Goal: Information Seeking & Learning: Learn about a topic

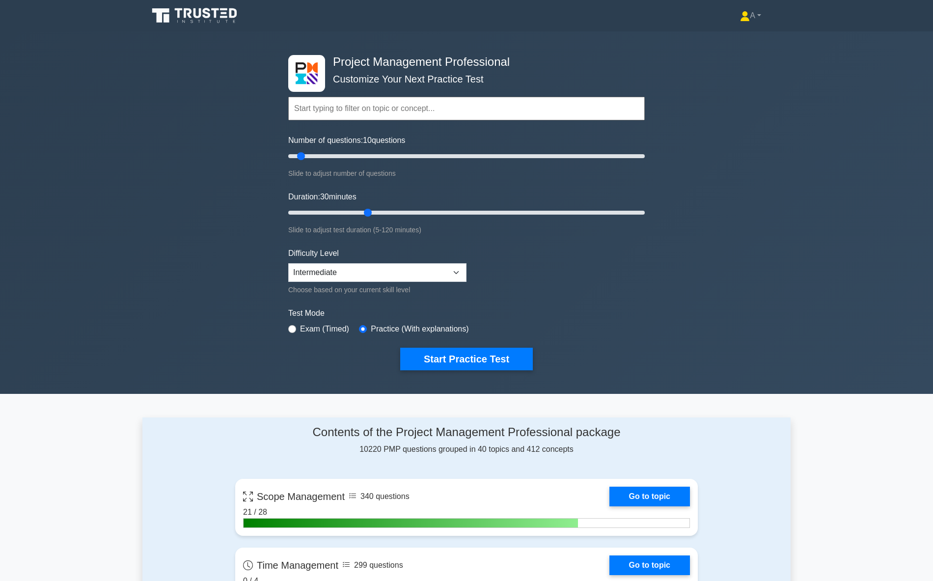
drag, startPoint x: 312, startPoint y: 211, endPoint x: 370, endPoint y: 215, distance: 58.5
type input "30"
click at [370, 215] on input "Duration: 30 minutes" at bounding box center [466, 213] width 356 height 12
click at [441, 368] on button "Start Practice Test" at bounding box center [466, 359] width 133 height 23
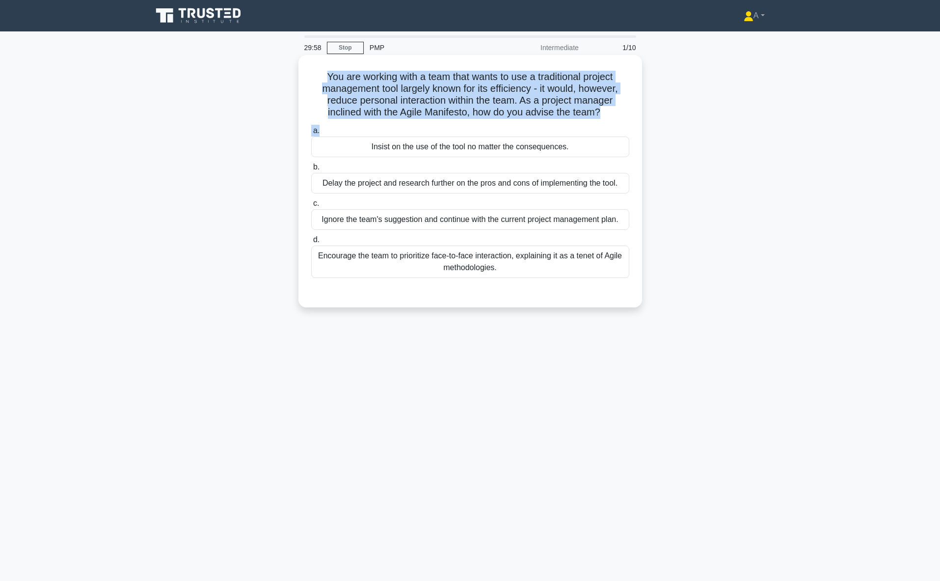
drag, startPoint x: 321, startPoint y: 75, endPoint x: 609, endPoint y: 123, distance: 292.1
click at [609, 123] on div "You are working with a team that wants to use a traditional project management …" at bounding box center [470, 181] width 336 height 245
click at [454, 88] on h5 "You are working with a team that wants to use a traditional project management …" at bounding box center [470, 95] width 320 height 48
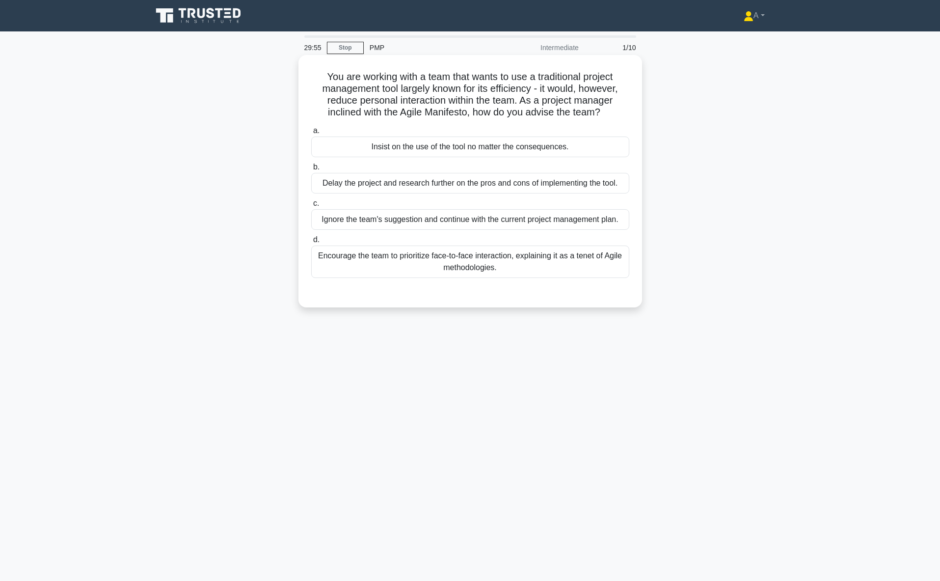
drag, startPoint x: 321, startPoint y: 74, endPoint x: 521, endPoint y: 267, distance: 277.8
click at [521, 267] on div "You are working with a team that wants to use a traditional project management …" at bounding box center [470, 181] width 336 height 245
copy div "You are working with a team that wants to use a traditional project management …"
click at [347, 268] on div "Encourage the team to prioritize face-to-face interaction, explaining it as a t…" at bounding box center [470, 262] width 318 height 32
click at [311, 243] on input "d. Encourage the team to prioritize face-to-face interaction, explaining it as …" at bounding box center [311, 240] width 0 height 6
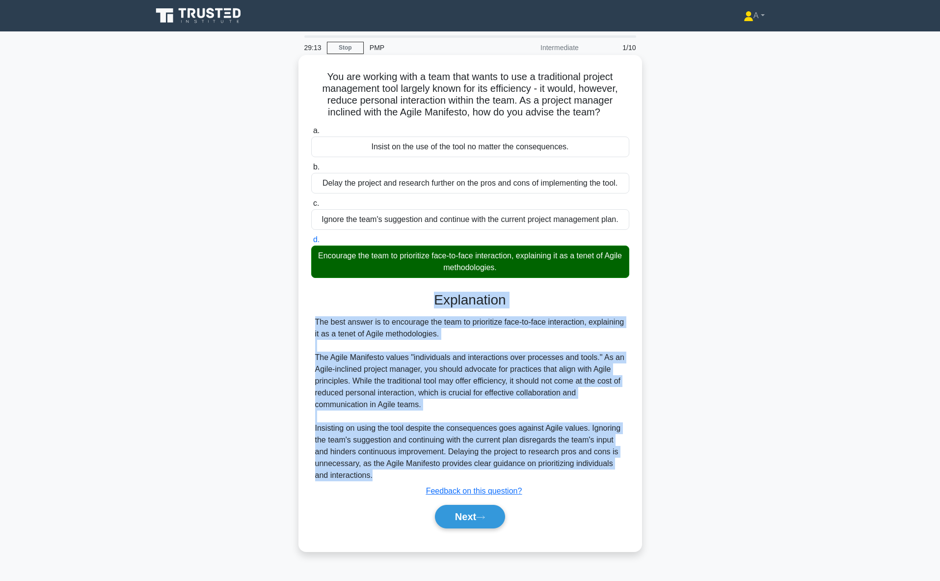
drag, startPoint x: 434, startPoint y: 297, endPoint x: 383, endPoint y: 474, distance: 184.8
click at [383, 474] on div "Explanation The best answer is to encourage the team to prioritize face-to-face…" at bounding box center [470, 412] width 318 height 241
copy div "Explanation The best answer is to encourage the team to prioritize face-to-face…"
click at [485, 519] on icon at bounding box center [480, 517] width 9 height 5
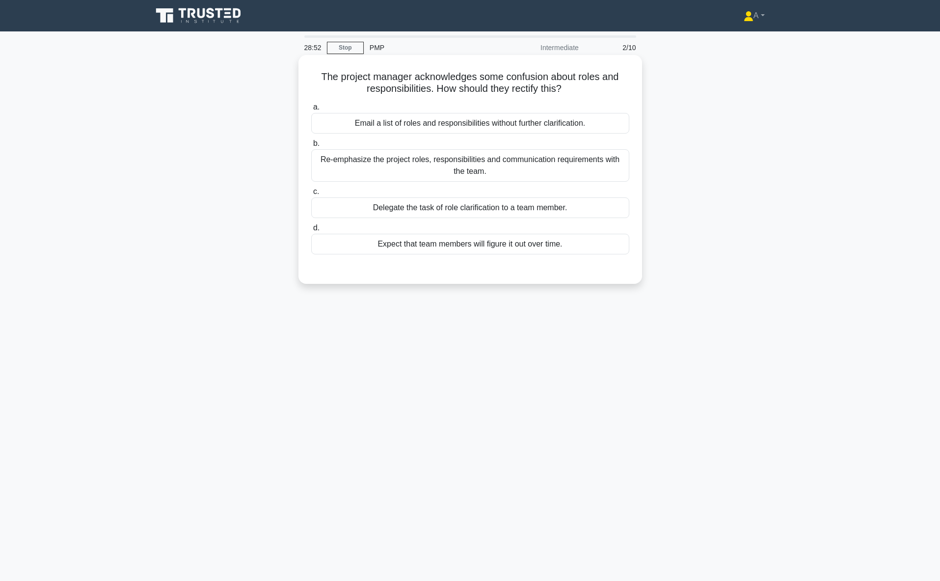
drag, startPoint x: 320, startPoint y: 76, endPoint x: 575, endPoint y: 93, distance: 255.0
click at [575, 93] on h5 "The project manager acknowledges some confusion about roles and responsibilitie…" at bounding box center [470, 83] width 320 height 25
copy h5 "The project manager acknowledges some confusion about roles and responsibilitie…"
click at [224, 113] on div "The project manager acknowledges some confusion about roles and responsibilitie…" at bounding box center [470, 177] width 648 height 241
drag, startPoint x: 292, startPoint y: 77, endPoint x: 575, endPoint y: 251, distance: 332.2
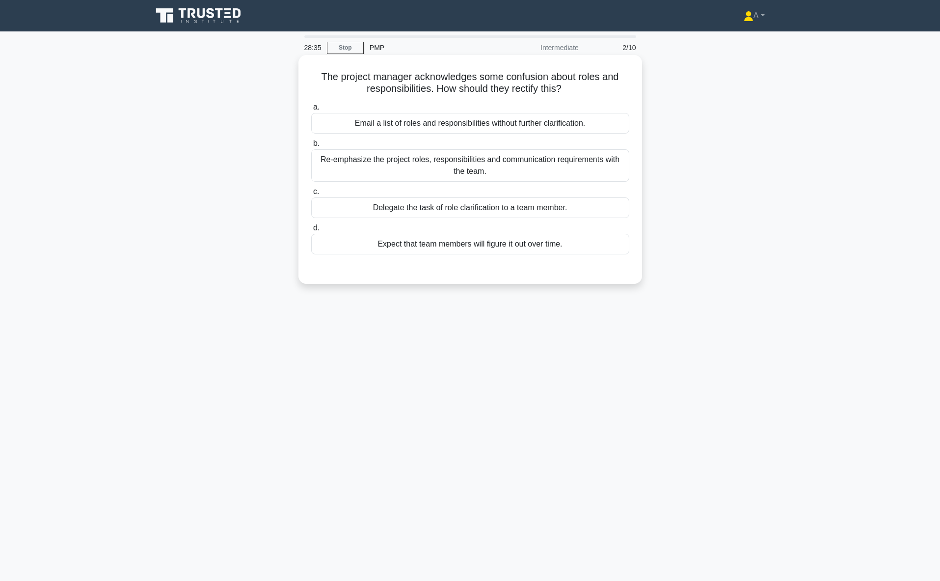
click at [575, 251] on div "The project manager acknowledges some confusion about roles and responsibilitie…" at bounding box center [470, 177] width 648 height 241
copy div "The project manager acknowledges some confusion about roles and responsibilitie…"
click at [441, 171] on div "Re-emphasize the project roles, responsibilities and communication requirements…" at bounding box center [470, 165] width 318 height 32
click at [311, 147] on input "b. Re-emphasize the project roles, responsibilities and communication requireme…" at bounding box center [311, 143] width 0 height 6
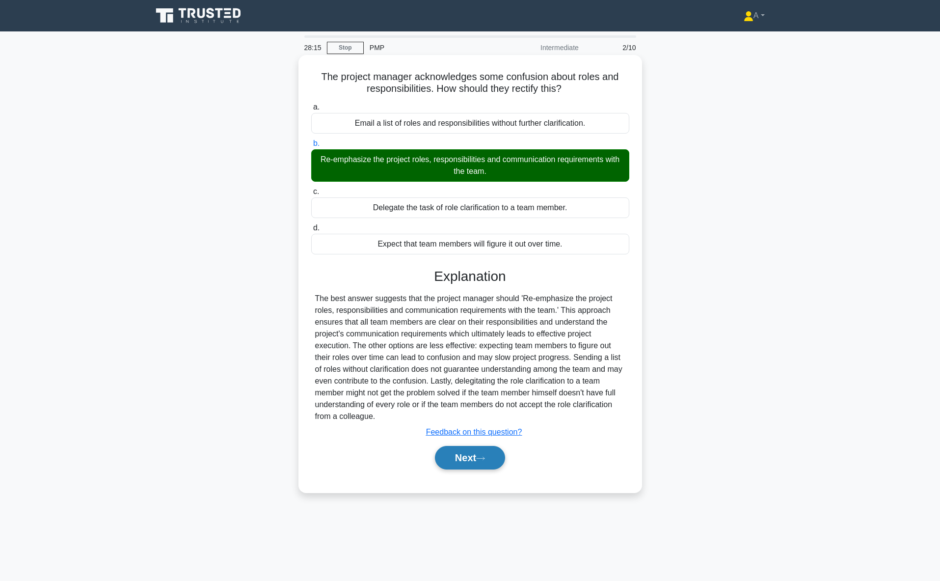
click at [462, 458] on button "Next" at bounding box center [470, 458] width 70 height 24
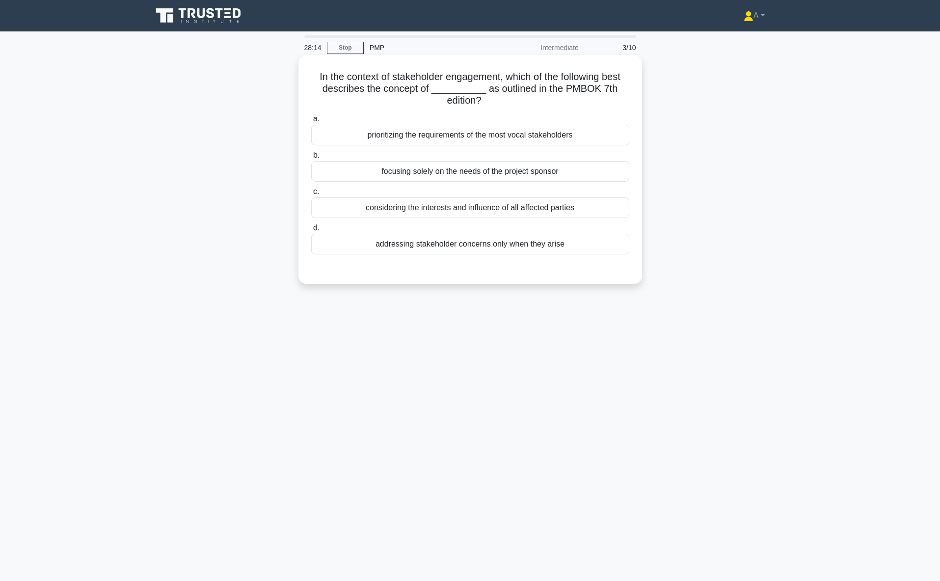
drag, startPoint x: 307, startPoint y: 66, endPoint x: 608, endPoint y: 252, distance: 354.1
click at [608, 252] on div "In the context of stakeholder engagement, which of the following best describes…" at bounding box center [470, 169] width 336 height 221
copy div "In the context of stakeholder engagement, which of the following best describes…"
click at [416, 210] on div "considering the interests and influence of all affected parties" at bounding box center [470, 207] width 318 height 21
click at [311, 195] on input "c. considering the interests and influence of all affected parties" at bounding box center [311, 192] width 0 height 6
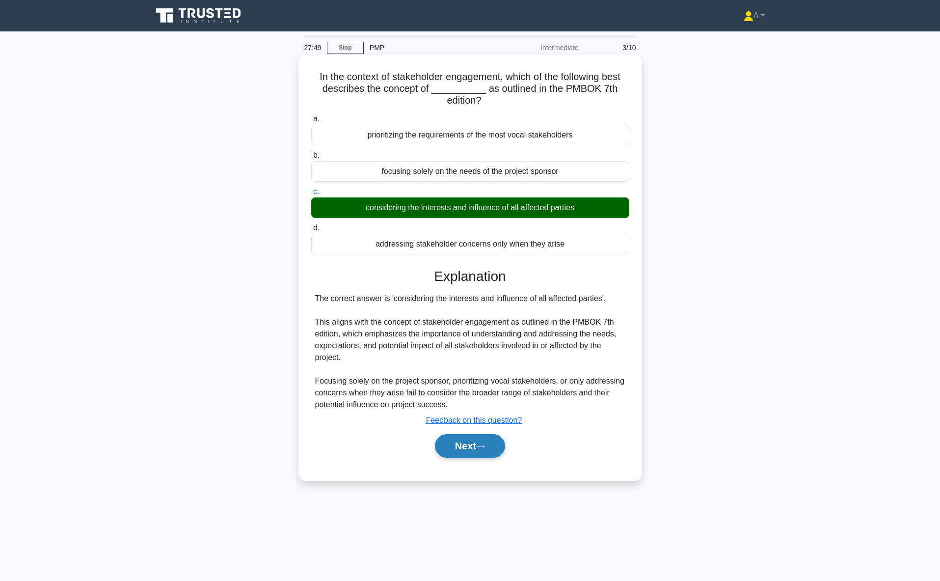
click at [500, 448] on button "Next" at bounding box center [470, 446] width 70 height 24
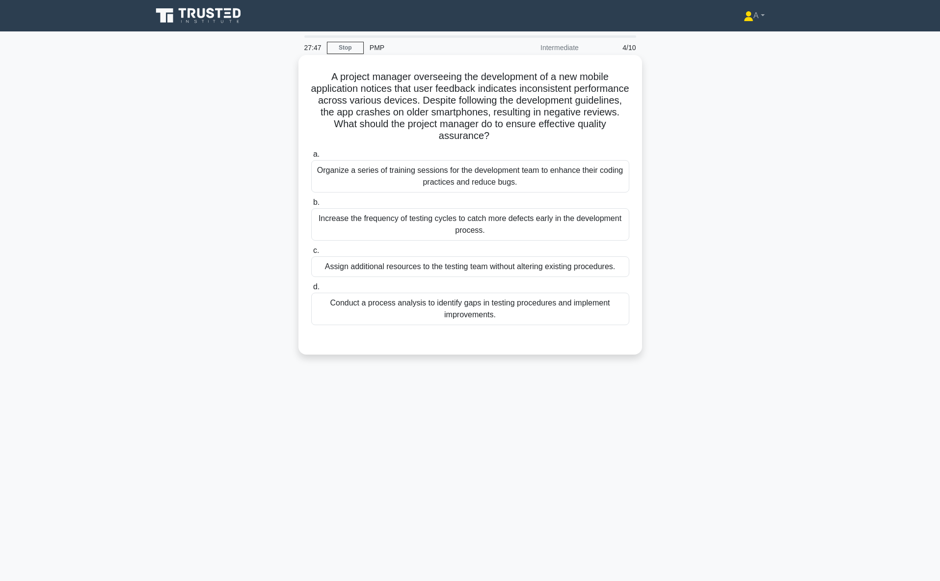
drag, startPoint x: 322, startPoint y: 73, endPoint x: 546, endPoint y: 313, distance: 328.3
click at [546, 313] on div "A project manager overseeing the development of a new mobile application notice…" at bounding box center [470, 205] width 336 height 292
copy div "A project manager overseeing the development of a new mobile application notice…"
click at [391, 317] on div "Conduct a process analysis to identify gaps in testing procedures and implement…" at bounding box center [470, 309] width 318 height 32
click at [311, 290] on input "d. Conduct a process analysis to identify gaps in testing procedures and implem…" at bounding box center [311, 287] width 0 height 6
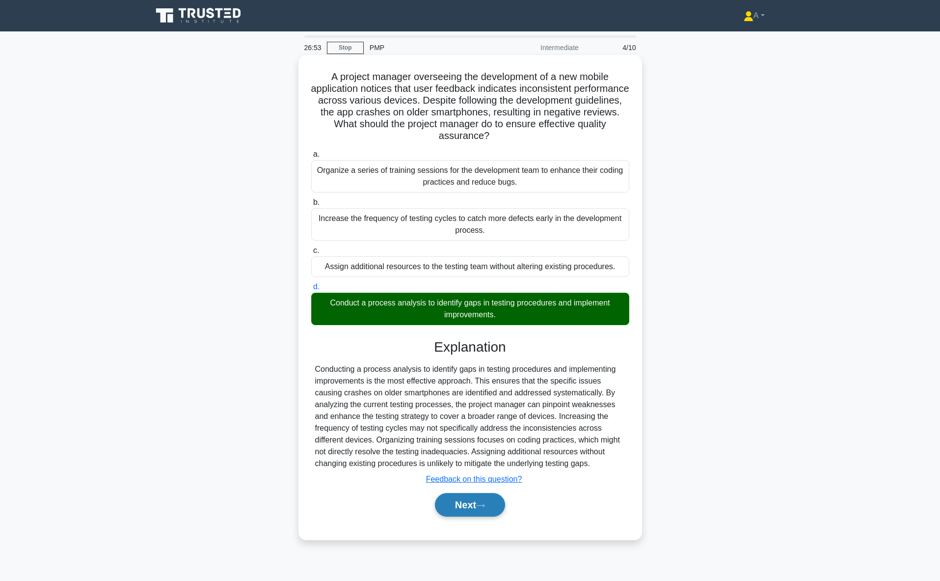
click at [459, 502] on button "Next" at bounding box center [470, 505] width 70 height 24
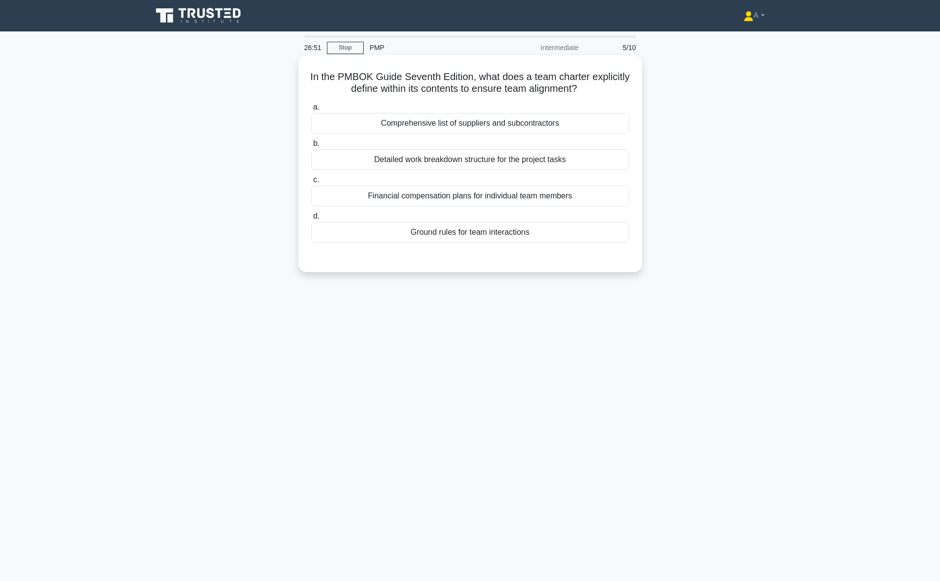
drag, startPoint x: 347, startPoint y: 77, endPoint x: 546, endPoint y: 228, distance: 250.1
click at [546, 228] on div "In the PMBOK Guide Seventh Edition, what does a team charter explicitly define …" at bounding box center [470, 163] width 336 height 209
copy div "In the PMBOK Guide Seventh Edition, what does a team charter explicitly define …"
click at [462, 163] on div "Detailed work breakdown structure for the project tasks" at bounding box center [470, 159] width 318 height 21
click at [311, 147] on input "b. Detailed work breakdown structure for the project tasks" at bounding box center [311, 143] width 0 height 6
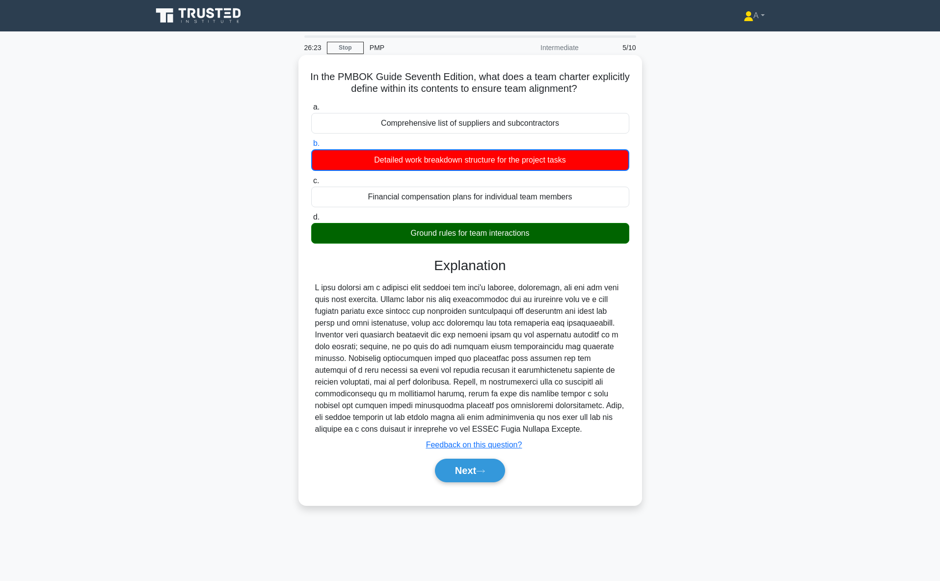
drag, startPoint x: 426, startPoint y: 259, endPoint x: 568, endPoint y: 427, distance: 219.5
click at [568, 427] on div "Explanation Submit feedback Feedback on this question? Next" at bounding box center [470, 371] width 318 height 229
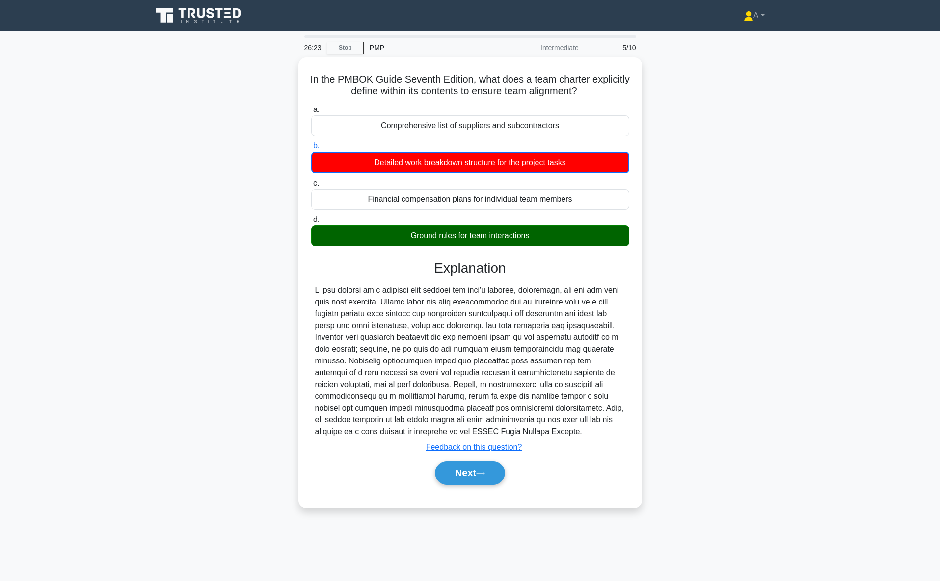
copy div "Explanation A team charter is a document that defines the team's mission, objec…"
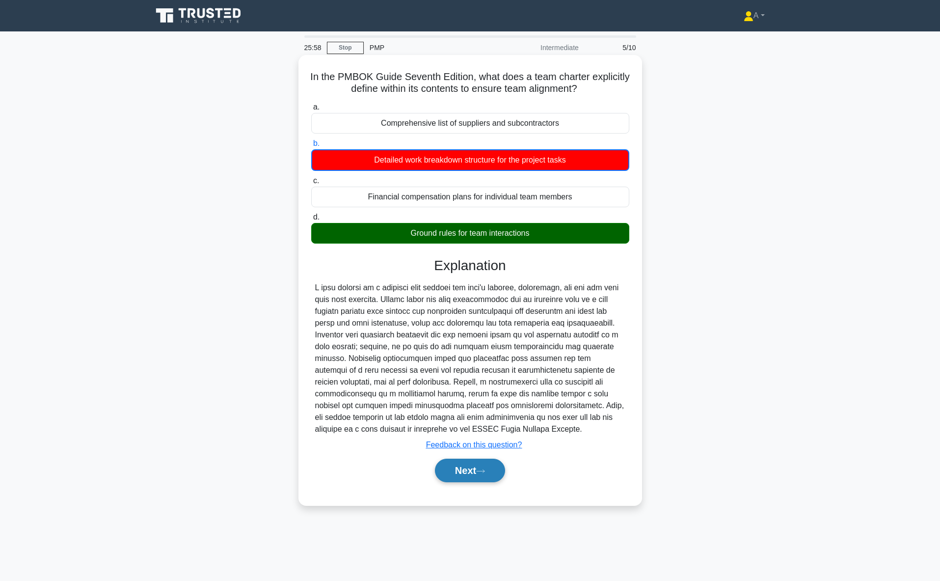
click at [477, 474] on button "Next" at bounding box center [470, 471] width 70 height 24
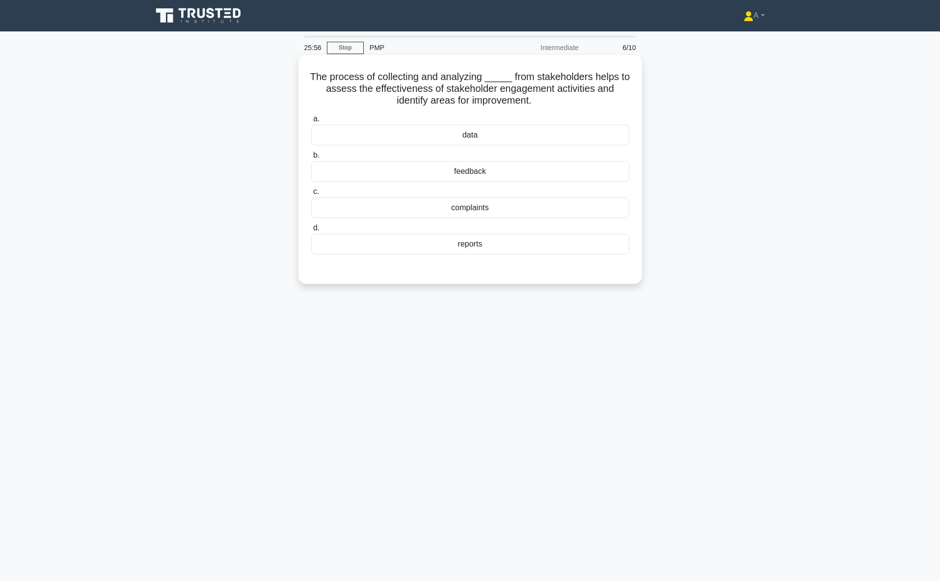
drag, startPoint x: 335, startPoint y: 82, endPoint x: 494, endPoint y: 249, distance: 229.9
click at [494, 249] on div "The process of collecting and analyzing _____ from stakeholders helps to assess…" at bounding box center [470, 169] width 336 height 221
copy div "The process of collecting and analyzing _____ from stakeholders helps to assess…"
click at [400, 171] on div "feedback" at bounding box center [470, 171] width 318 height 21
click at [311, 159] on input "b. feedback" at bounding box center [311, 155] width 0 height 6
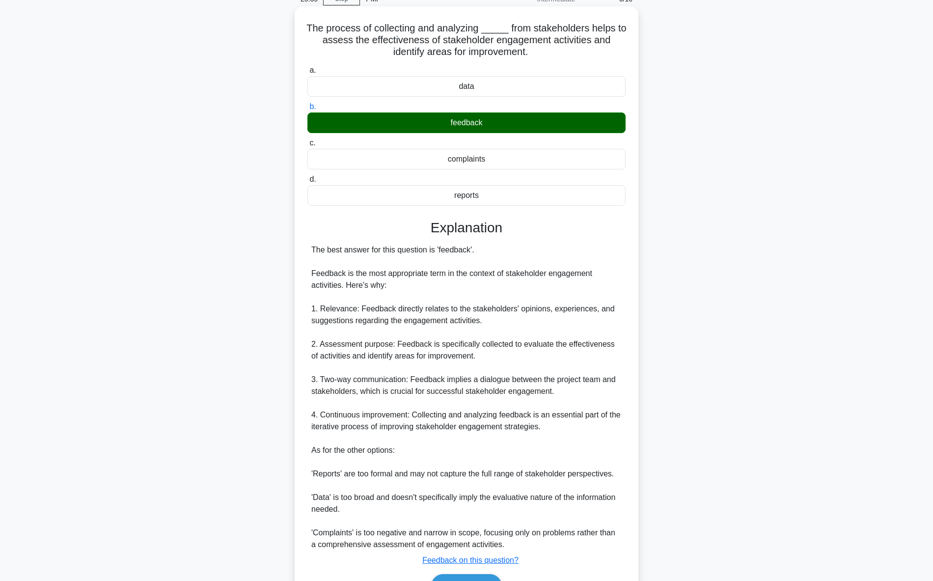
scroll to position [108, 0]
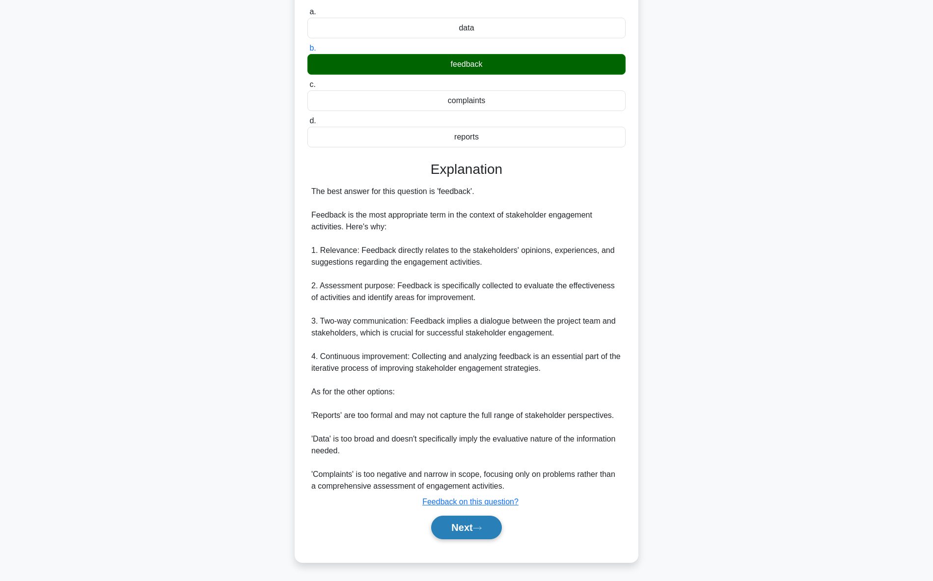
click at [468, 528] on button "Next" at bounding box center [466, 528] width 70 height 24
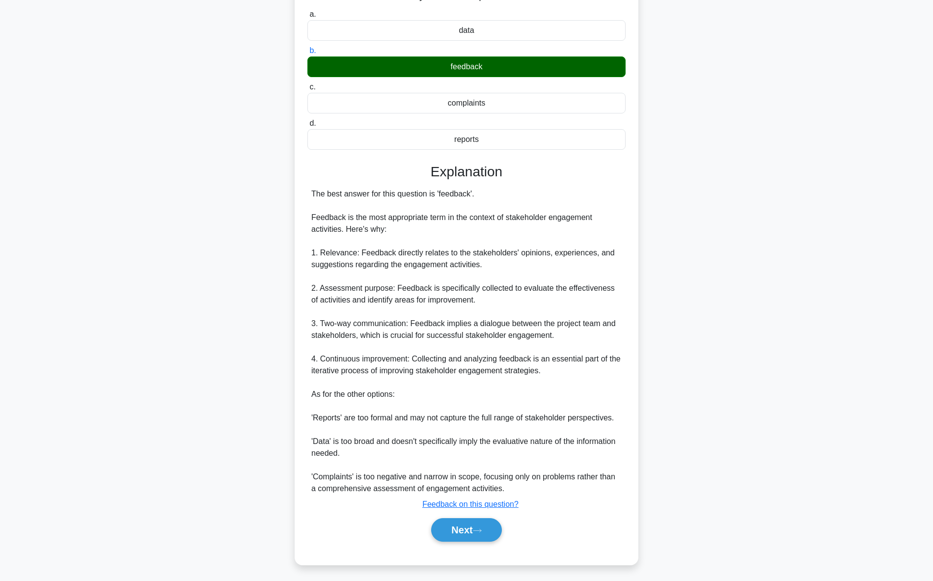
scroll to position [0, 0]
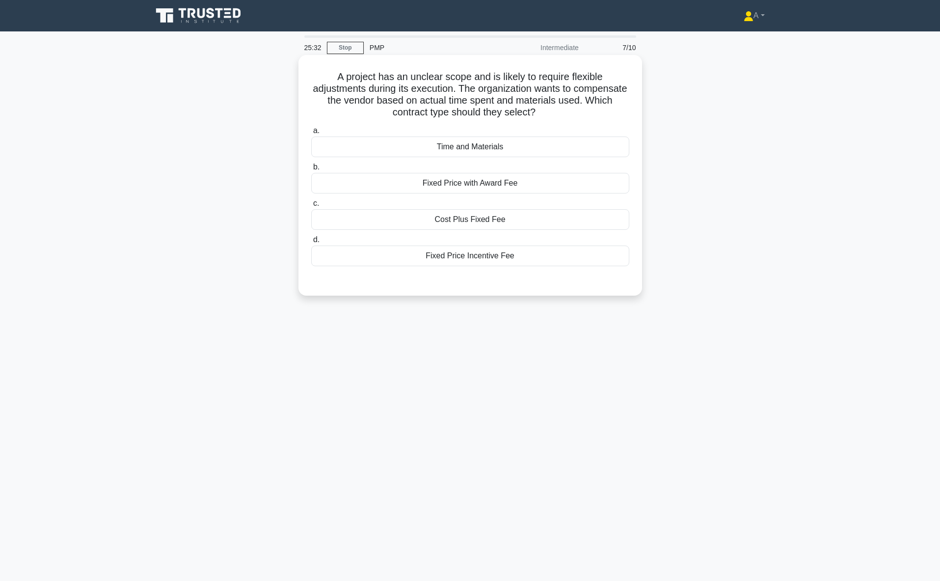
drag, startPoint x: 324, startPoint y: 73, endPoint x: 517, endPoint y: 255, distance: 265.0
click at [517, 254] on div "A project has an unclear scope and is likely to require flexible adjustments du…" at bounding box center [470, 175] width 336 height 233
copy div "A project has an unclear scope and is likely to require flexible adjustments du…"
click at [449, 224] on div "Cost Plus Fixed Fee" at bounding box center [470, 219] width 318 height 21
click at [311, 207] on input "c. Cost Plus Fixed Fee" at bounding box center [311, 203] width 0 height 6
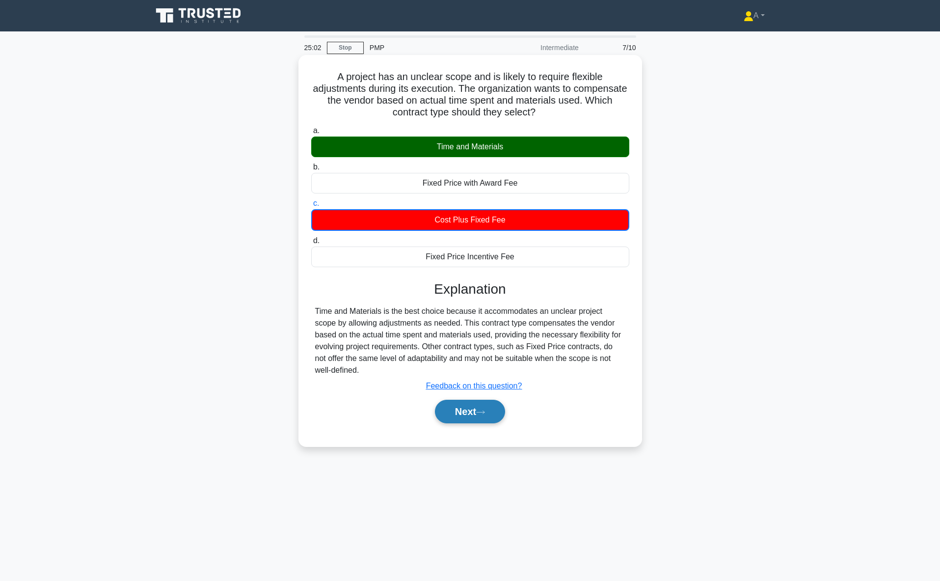
click at [465, 400] on button "Next" at bounding box center [470, 412] width 70 height 24
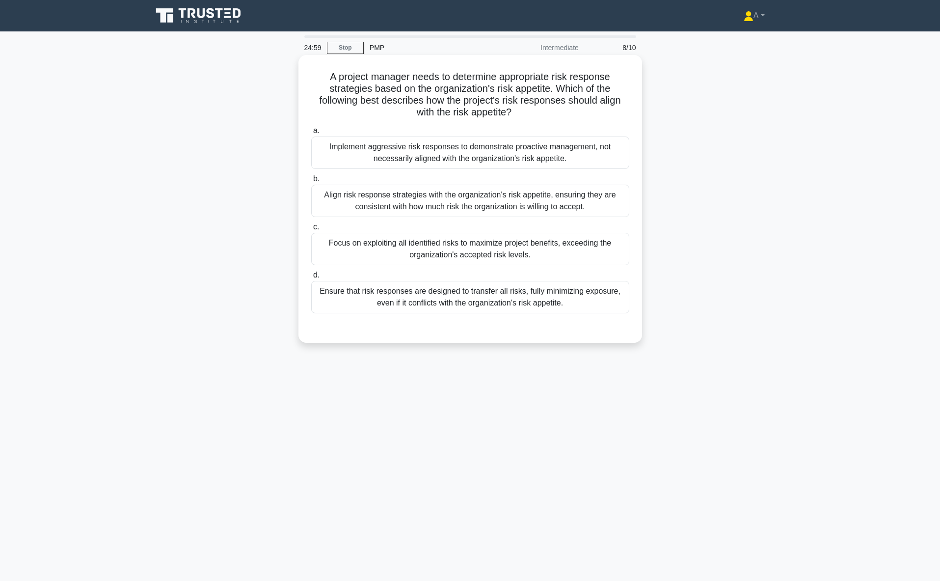
drag, startPoint x: 322, startPoint y: 74, endPoint x: 576, endPoint y: 305, distance: 343.8
click at [576, 305] on div "A project manager needs to determine appropriate risk response strategies based…" at bounding box center [470, 199] width 336 height 280
click at [425, 191] on div "Align risk response strategies with the organization's risk appetite, ensuring …" at bounding box center [470, 201] width 318 height 32
click at [311, 182] on input "b. Align risk response strategies with the organization's risk appetite, ensuri…" at bounding box center [311, 179] width 0 height 6
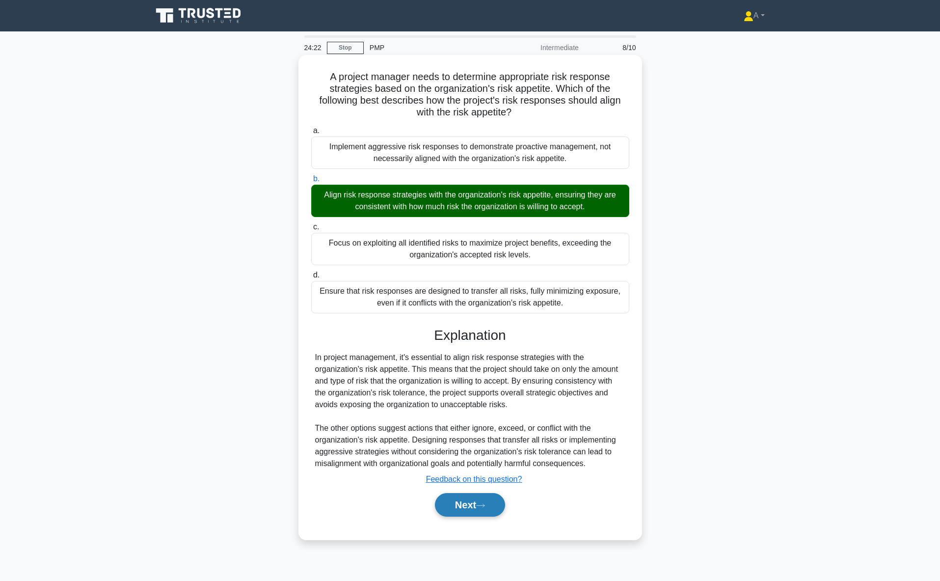
click at [478, 507] on button "Next" at bounding box center [470, 505] width 70 height 24
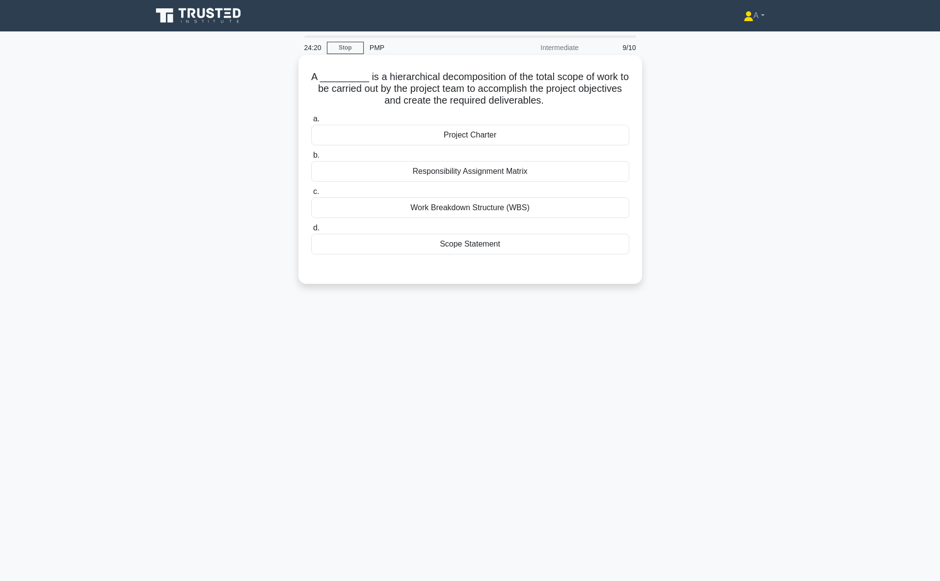
drag, startPoint x: 312, startPoint y: 76, endPoint x: 452, endPoint y: 244, distance: 218.2
click at [551, 239] on div "A _________ is a hierarchical decomposition of the total scope of work to be ca…" at bounding box center [470, 169] width 336 height 221
click at [361, 168] on div "Responsibility Assignment Matrix" at bounding box center [470, 171] width 318 height 21
click at [311, 159] on input "b. Responsibility Assignment Matrix" at bounding box center [311, 155] width 0 height 6
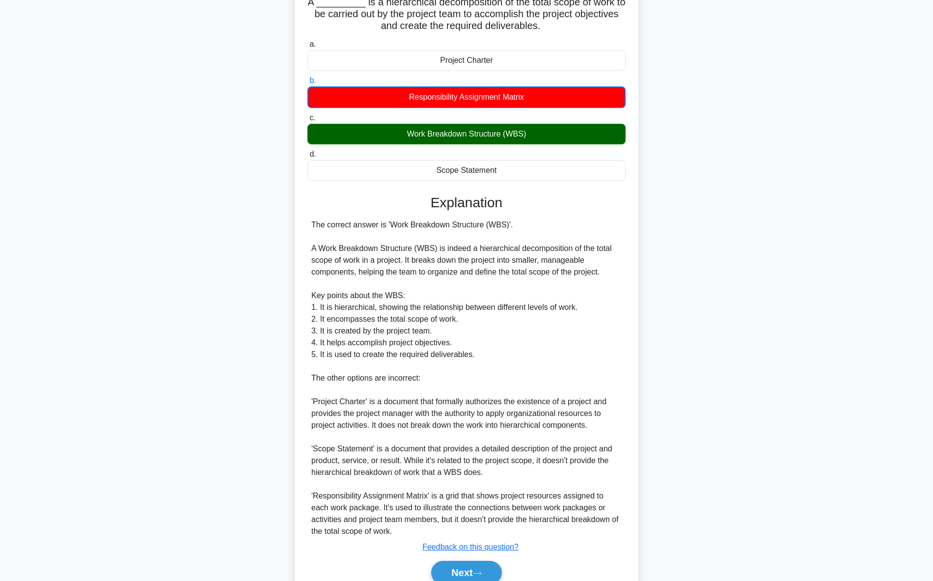
scroll to position [120, 0]
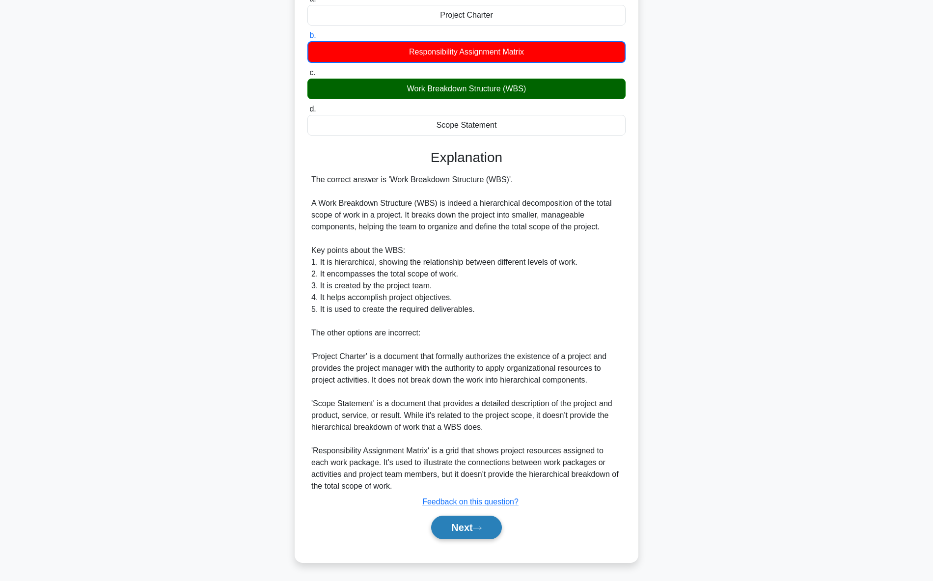
click at [458, 527] on button "Next" at bounding box center [466, 528] width 70 height 24
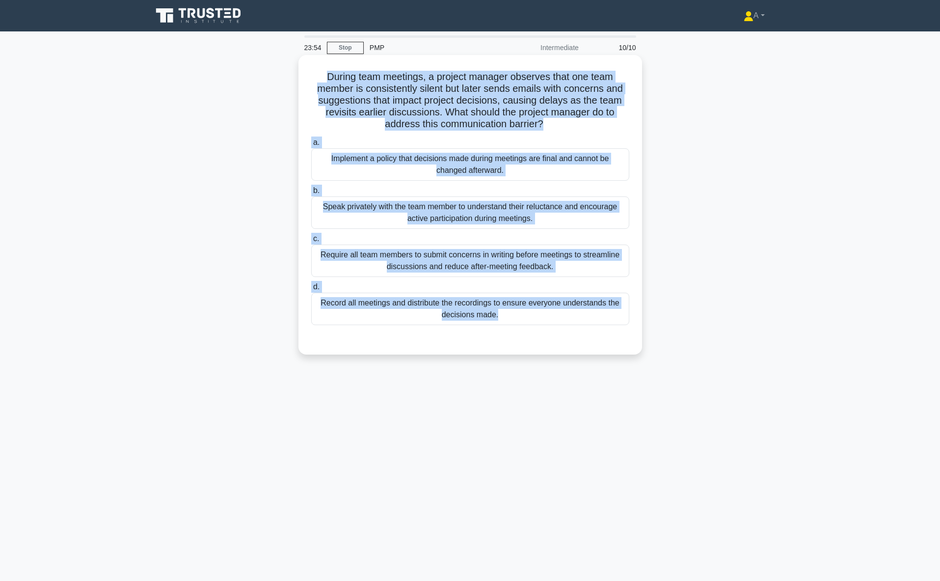
drag, startPoint x: 321, startPoint y: 74, endPoint x: 596, endPoint y: 330, distance: 375.6
click at [596, 330] on div "During team meetings, a project manager observes that one team member is consis…" at bounding box center [470, 205] width 336 height 292
click at [417, 211] on div "Speak privately with the team member to understand their reluctance and encoura…" at bounding box center [470, 212] width 318 height 32
click at [311, 194] on input "b. Speak privately with the team member to understand their reluctance and enco…" at bounding box center [311, 191] width 0 height 6
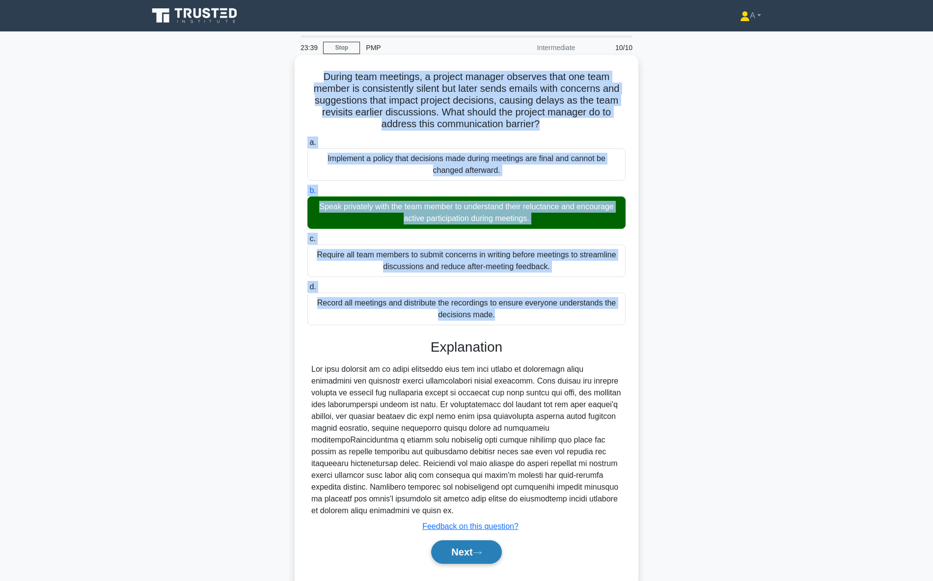
click at [461, 548] on button "Next" at bounding box center [466, 552] width 70 height 24
